Goal: Find specific page/section: Find specific page/section

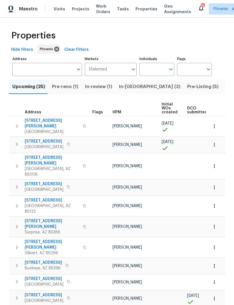
click at [165, 76] on input "Individuals" at bounding box center [152, 69] width 26 height 13
type input "[PERSON_NAME]"
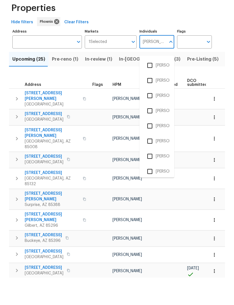
click at [151, 193] on input "checkbox" at bounding box center [150, 199] width 12 height 12
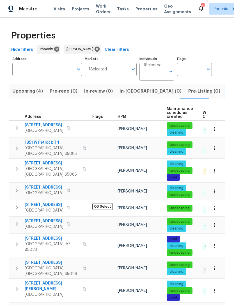
click at [18, 211] on icon "button" at bounding box center [16, 207] width 7 height 7
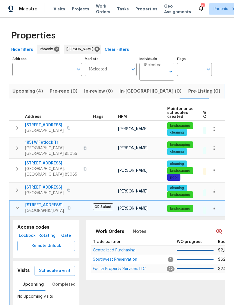
click at [125, 261] on span "Southwest Preservation" at bounding box center [115, 260] width 44 height 4
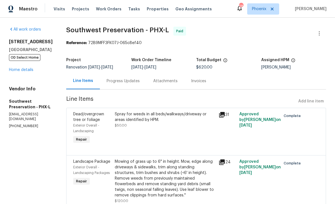
click at [13, 72] on link "Home details" at bounding box center [21, 70] width 24 height 4
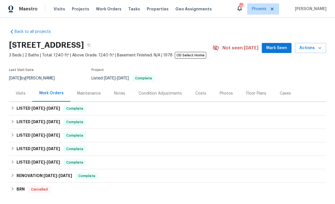
click at [226, 95] on div "Photos" at bounding box center [226, 94] width 13 height 6
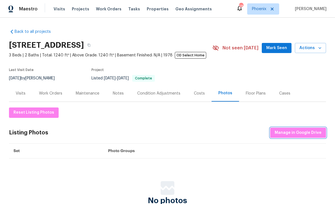
click at [234, 133] on span "Manage in Google Drive" at bounding box center [298, 132] width 47 height 7
